Goal: Navigation & Orientation: Find specific page/section

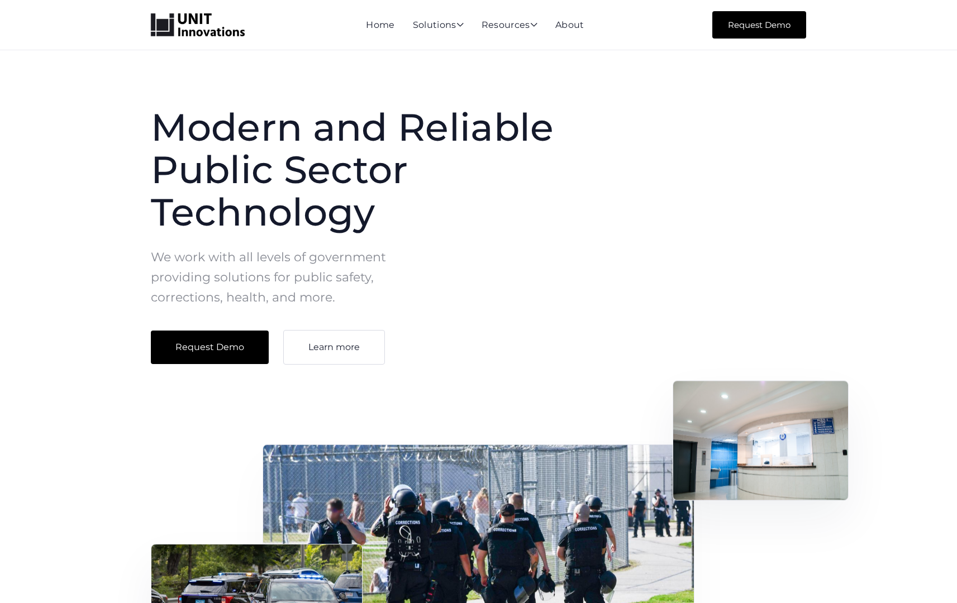
click at [367, 123] on h1 "Modern and Reliable Public Sector Technology" at bounding box center [379, 169] width 457 height 127
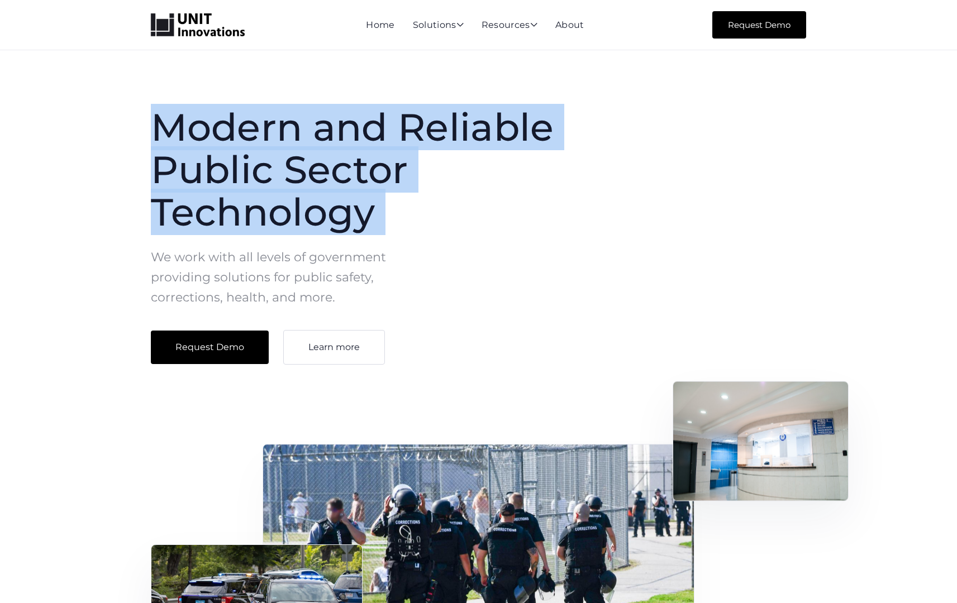
click at [367, 123] on h1 "Modern and Reliable Public Sector Technology" at bounding box center [379, 169] width 457 height 127
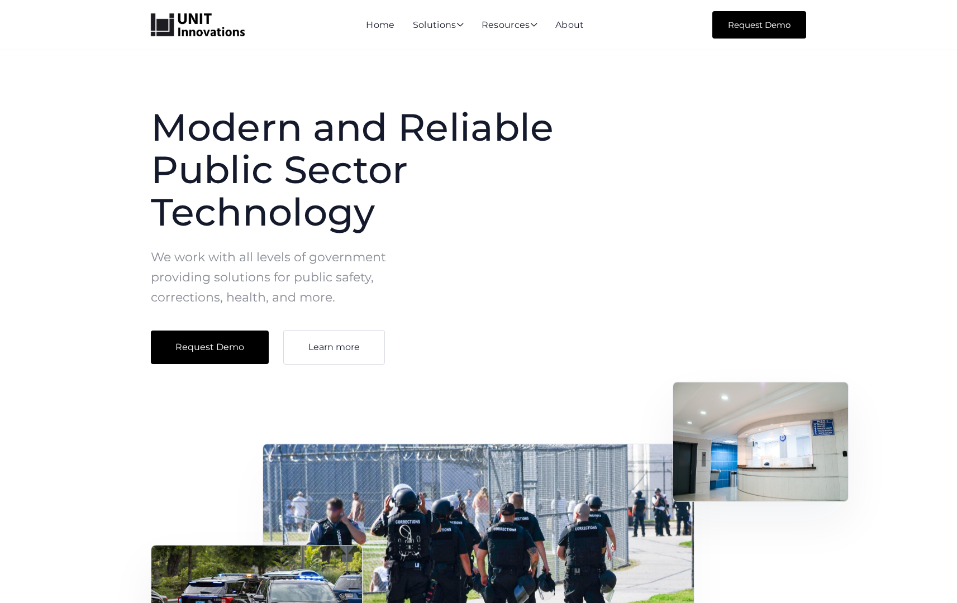
click at [374, 193] on h1 "Modern and Reliable Public Sector Technology" at bounding box center [379, 169] width 457 height 127
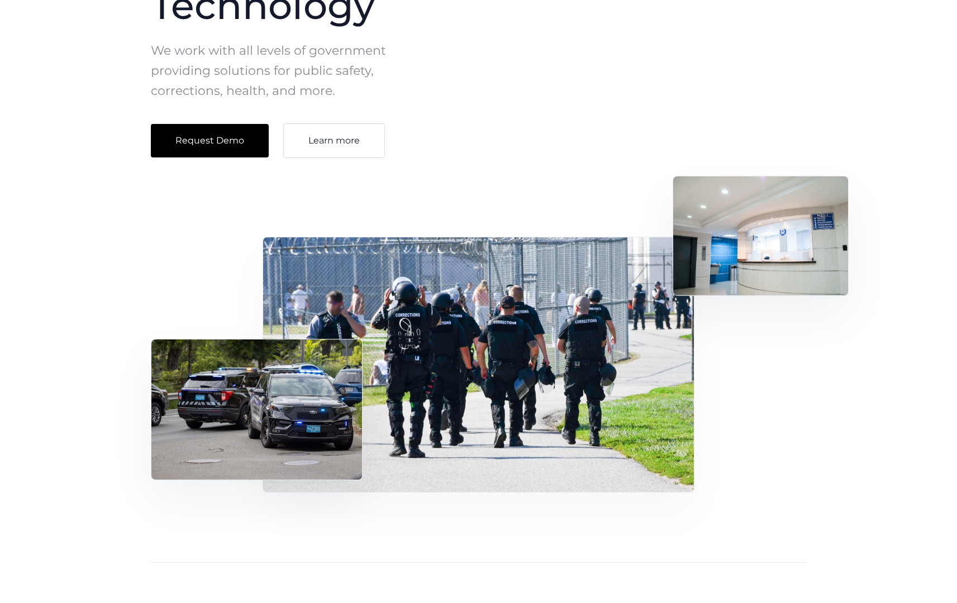
scroll to position [327, 0]
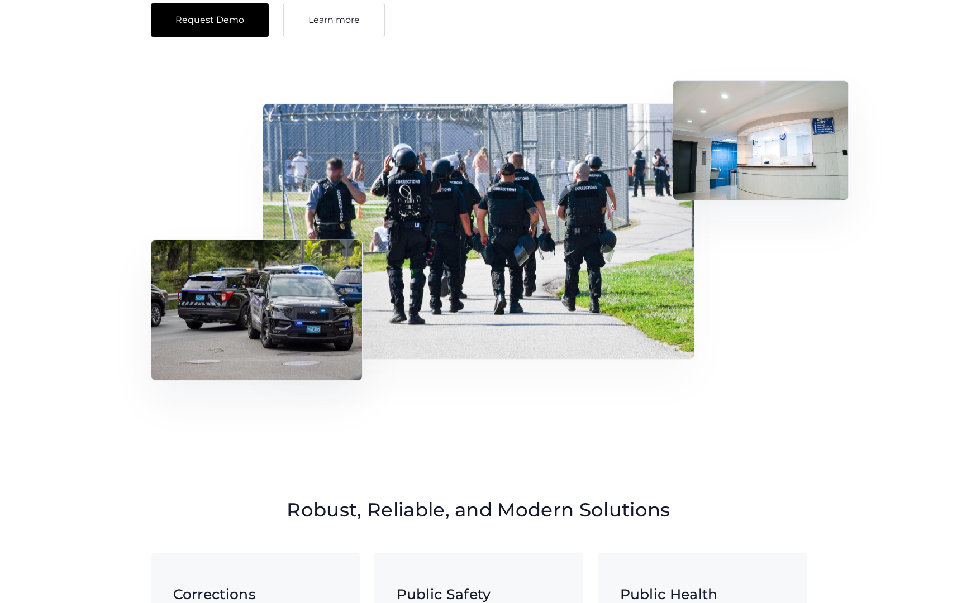
click at [435, 183] on img at bounding box center [478, 232] width 432 height 256
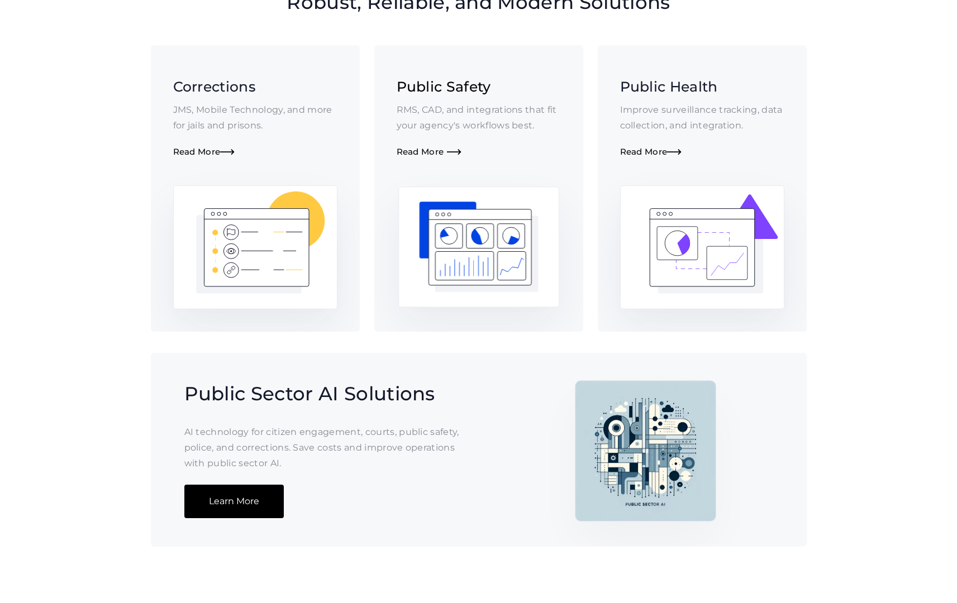
scroll to position [738, 0]
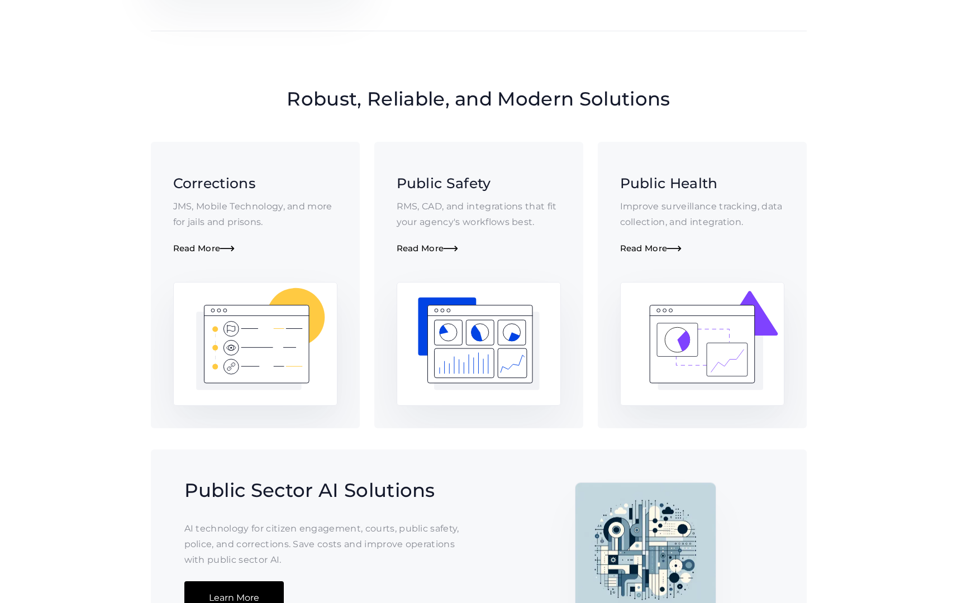
click at [488, 84] on div "Robust, Reliable, and Modern Solutions Corrections JMS, Mobile Technology, and …" at bounding box center [478, 381] width 957 height 635
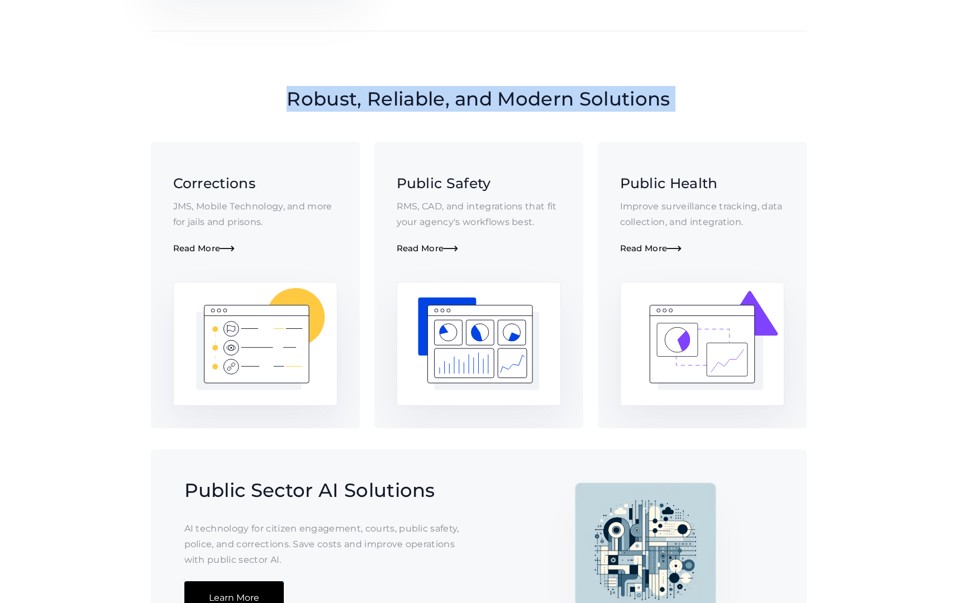
click at [488, 84] on div "Robust, Reliable, and Modern Solutions Corrections JMS, Mobile Technology, and …" at bounding box center [478, 381] width 957 height 635
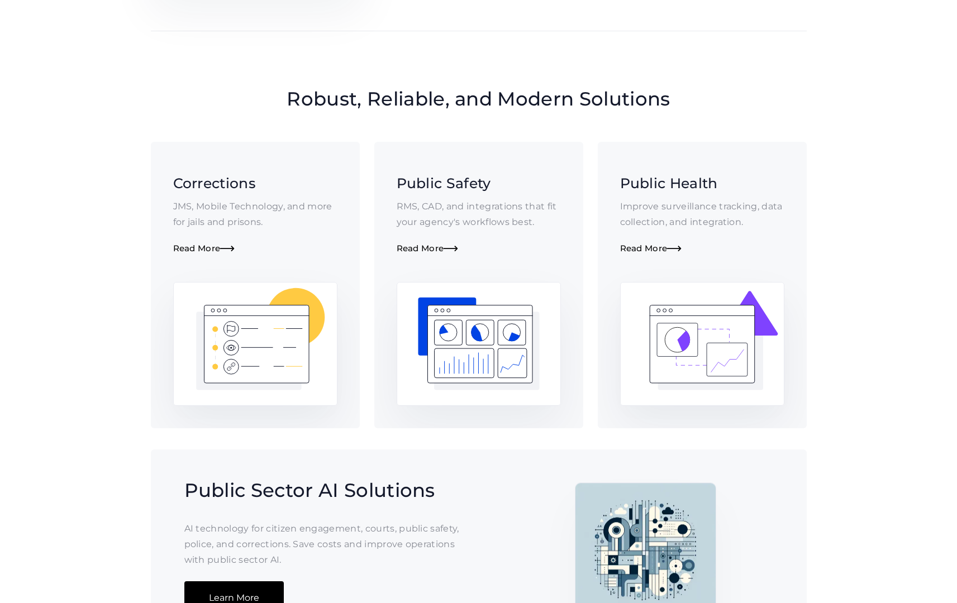
click at [488, 87] on h2 "Robust, Reliable, and Modern Solutions" at bounding box center [478, 99] width 387 height 26
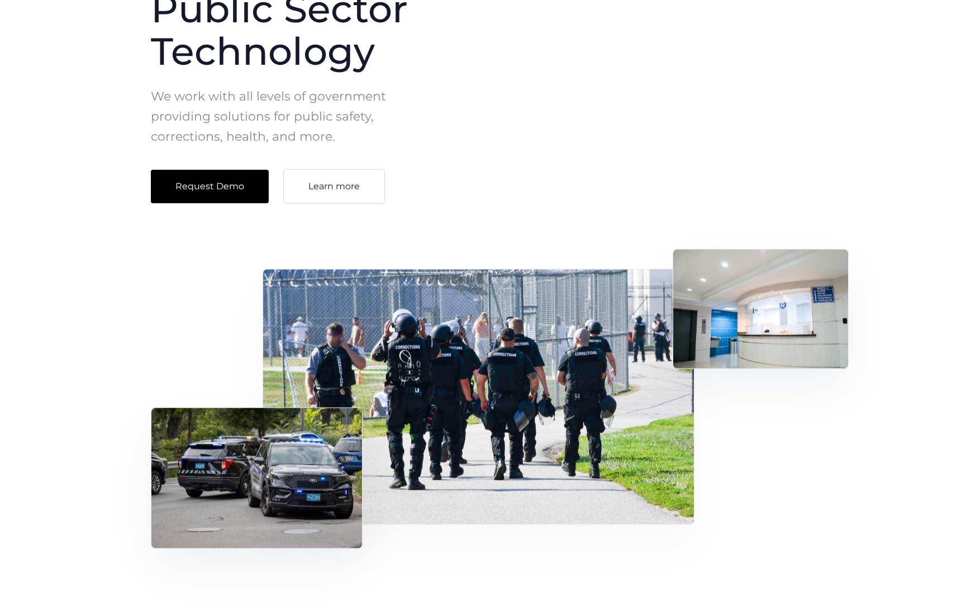
scroll to position [0, 0]
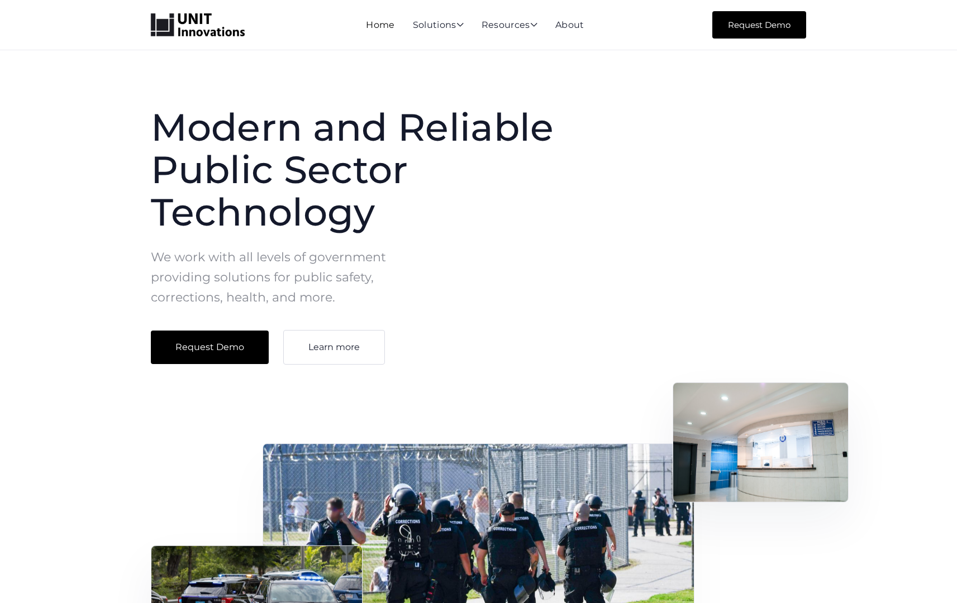
click at [381, 25] on link "Home" at bounding box center [380, 25] width 28 height 11
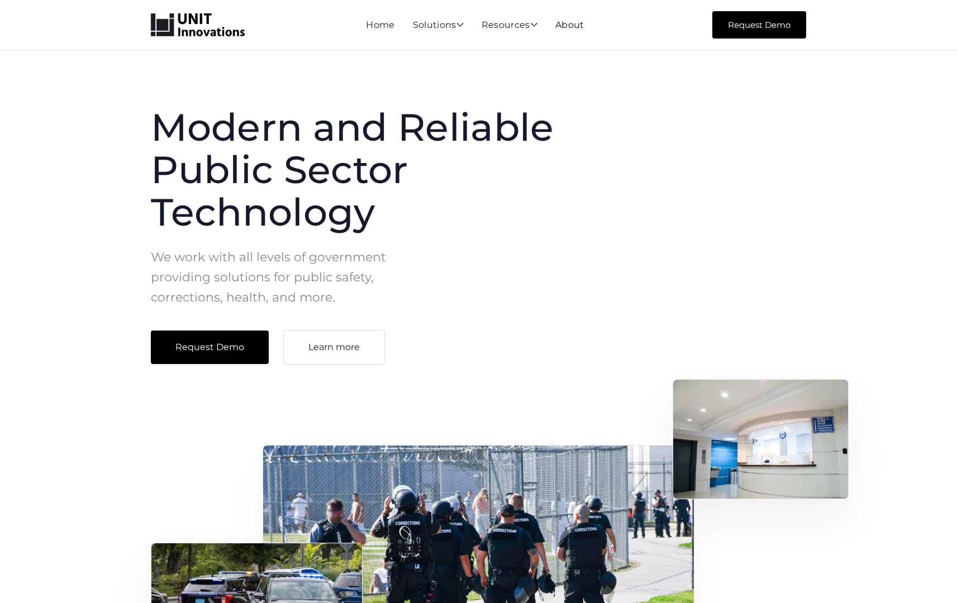
click at [583, 28] on link "About" at bounding box center [569, 25] width 29 height 11
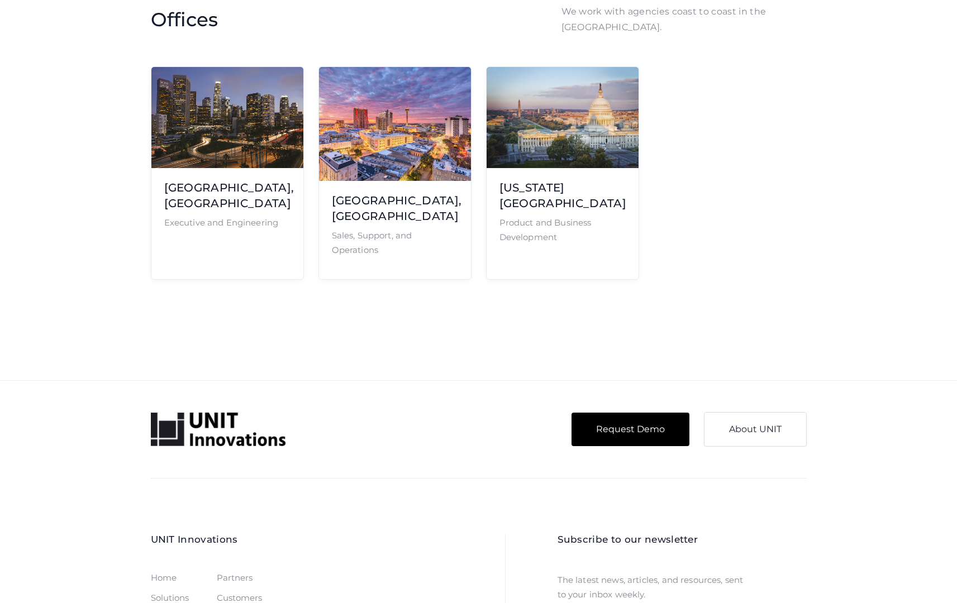
scroll to position [2633, 0]
